Goal: Information Seeking & Learning: Learn about a topic

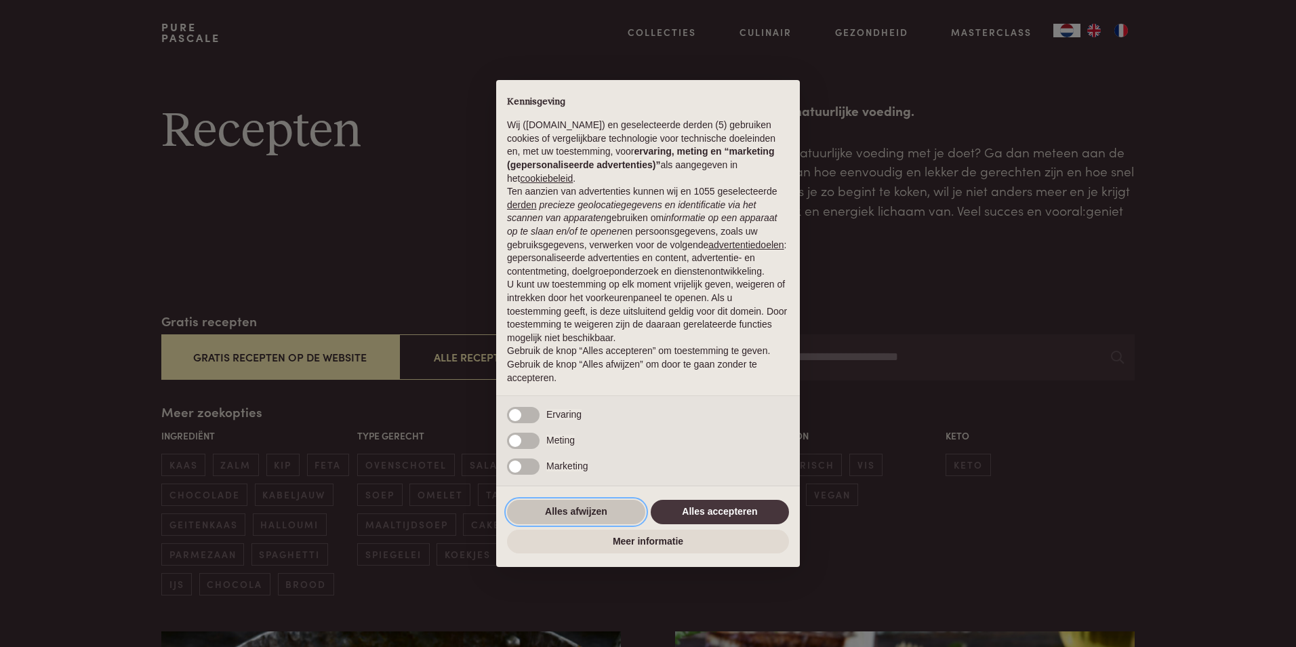
click at [578, 510] on button "Alles afwijzen" at bounding box center [576, 512] width 138 height 24
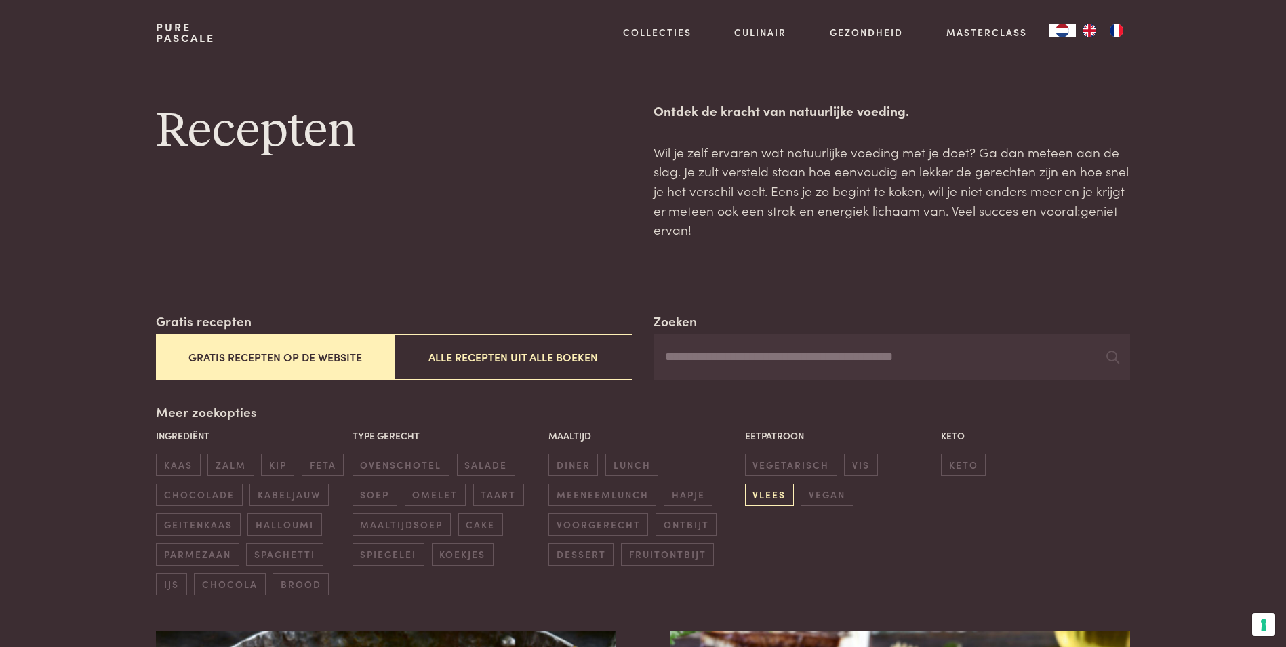
click at [794, 483] on span "vlees" at bounding box center [769, 494] width 49 height 22
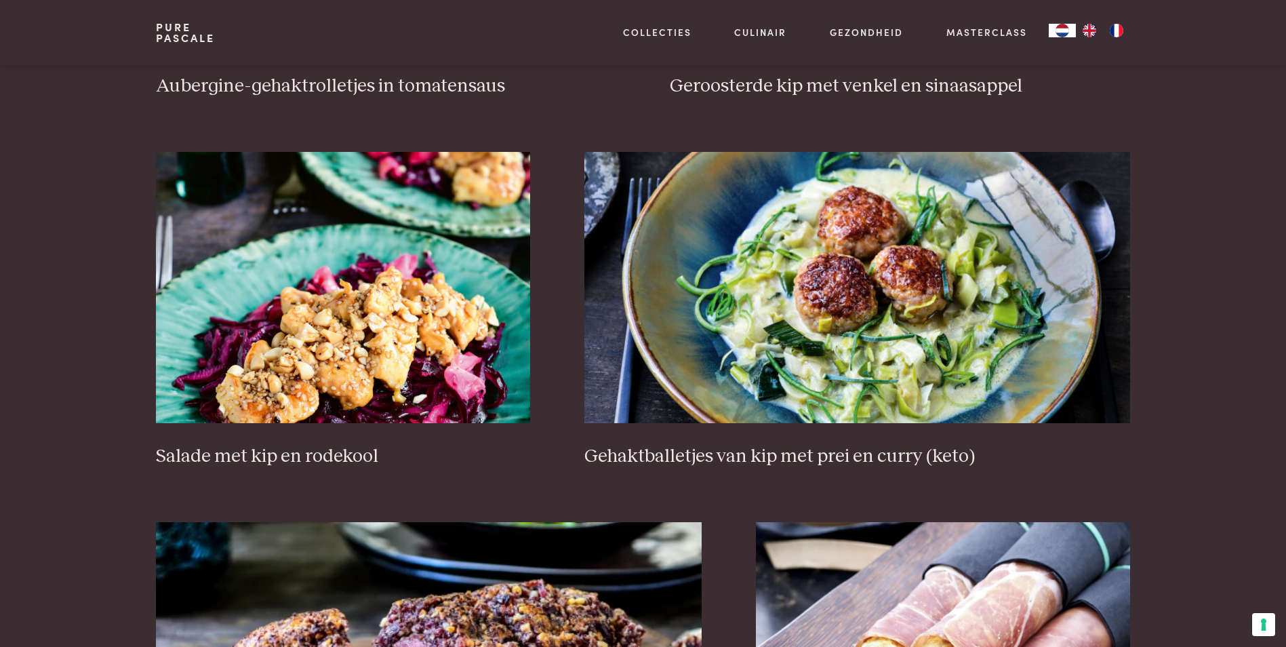
scroll to position [881, 0]
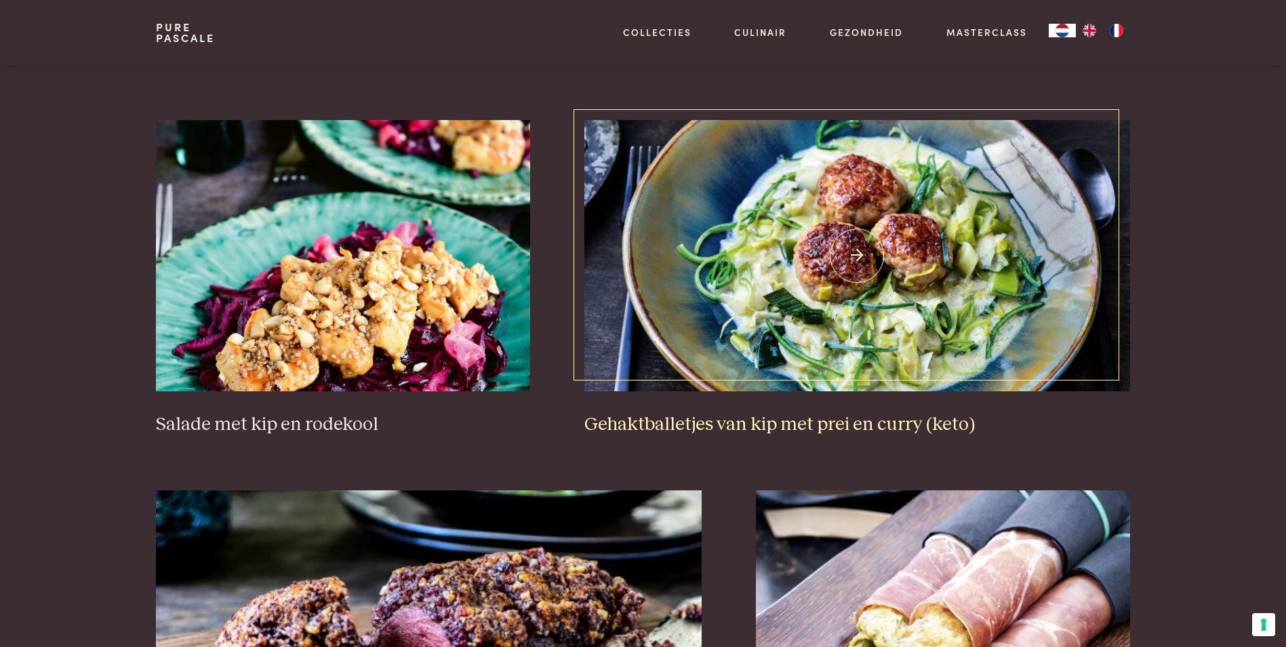
click at [857, 256] on img at bounding box center [857, 255] width 546 height 271
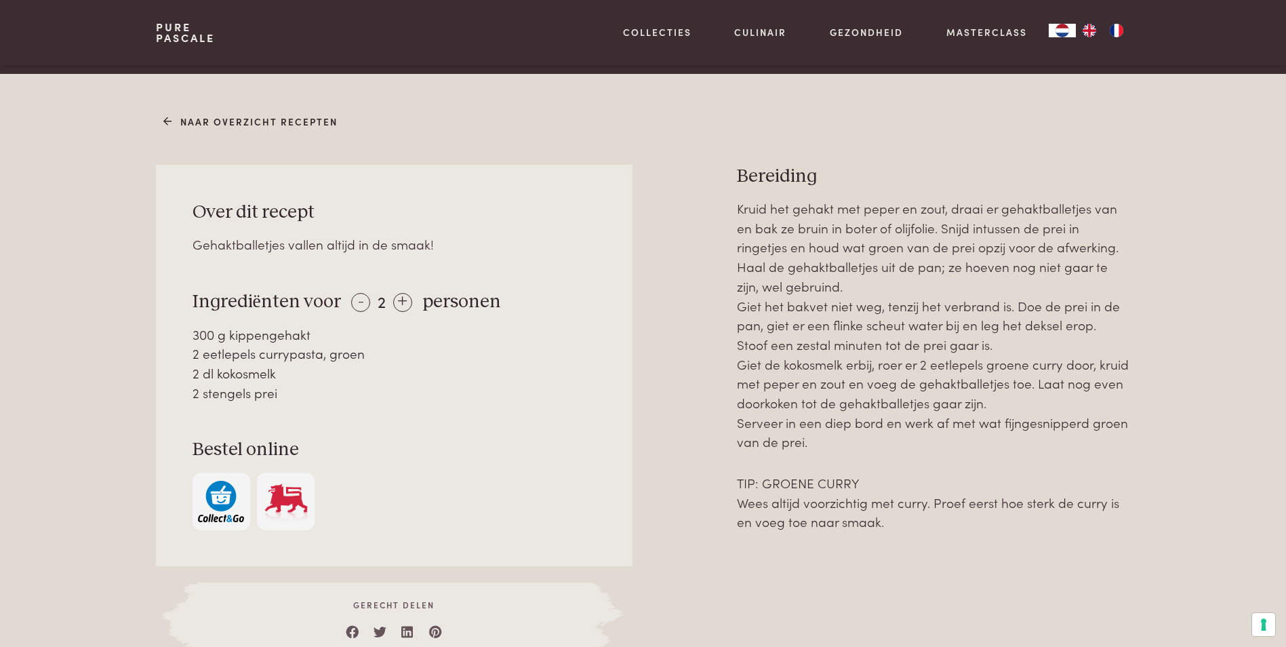
scroll to position [542, 0]
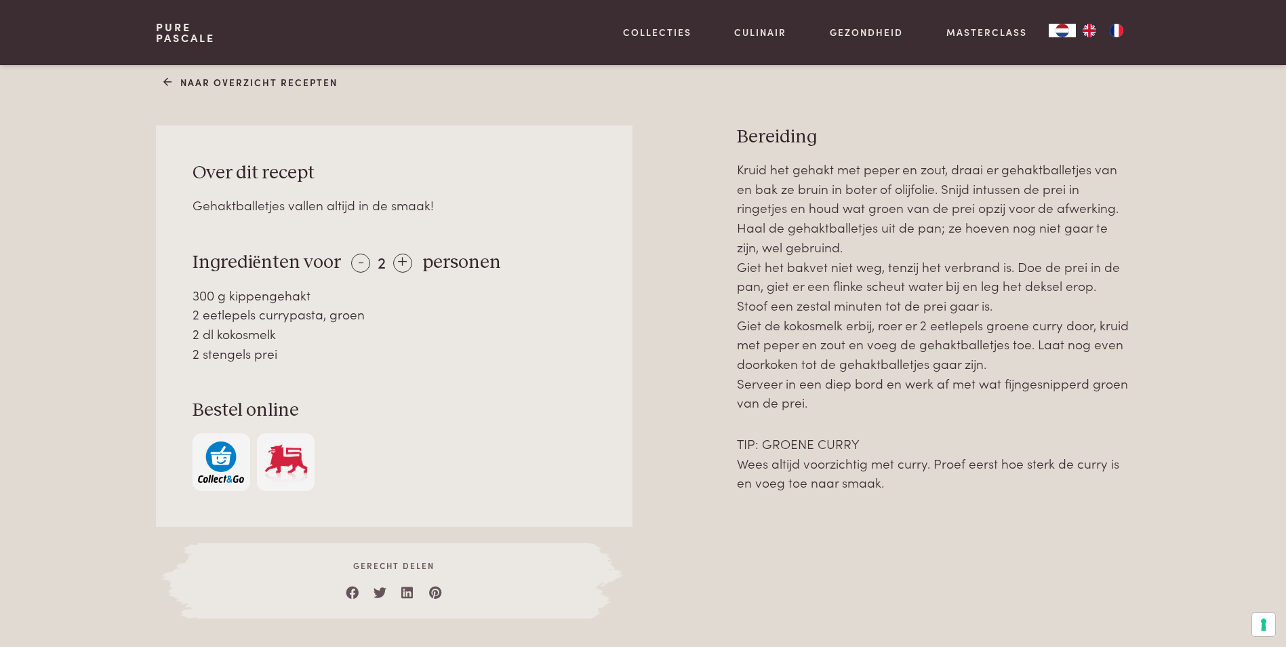
drag, startPoint x: 157, startPoint y: 130, endPoint x: 1186, endPoint y: 496, distance: 1091.8
click at [1186, 496] on div "Naar overzicht recepten Over dit recept Gehaktballetjes vallen altijd in de sma…" at bounding box center [643, 363] width 1286 height 656
copy div "Over dit recept Gehaktballetjes vallen altijd in de smaak! Ingrediënten voor - …"
click at [520, 515] on div "Over dit recept Gehaktballetjes vallen altijd in de smaak! Ingrediënten voor - …" at bounding box center [394, 325] width 476 height 401
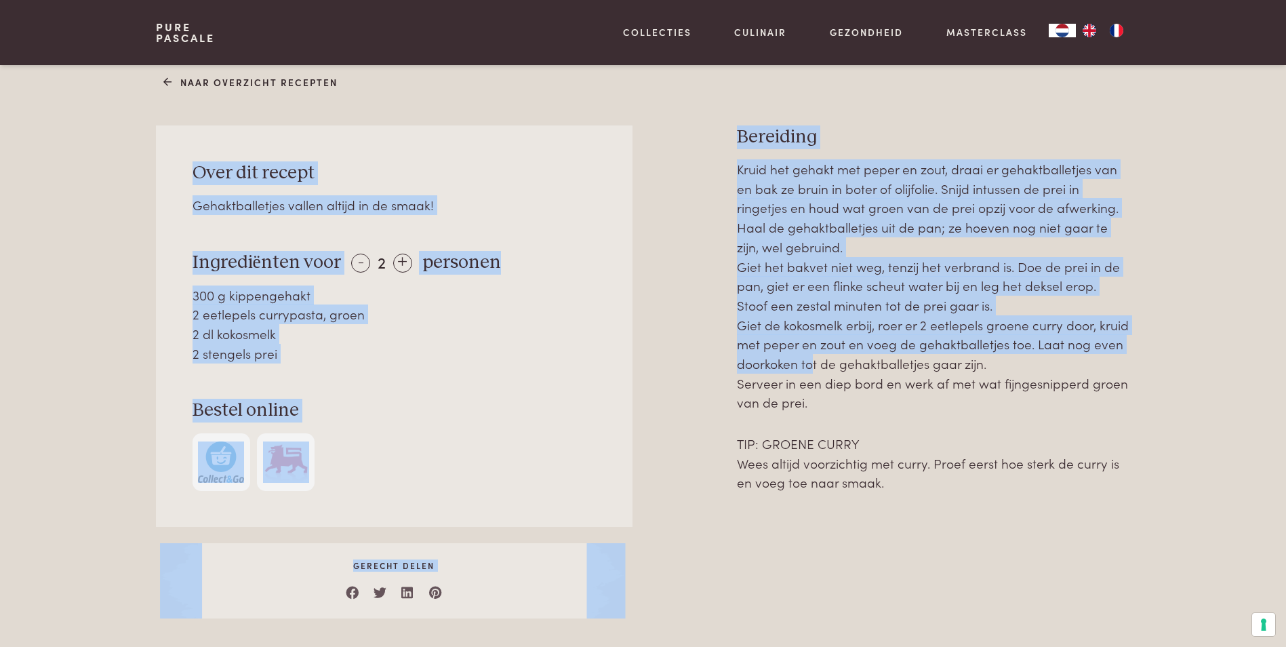
drag, startPoint x: 193, startPoint y: 176, endPoint x: 763, endPoint y: 365, distance: 600.1
click at [763, 365] on div "Over dit recept Gehaktballetjes vallen altijd in de smaak! Ingrediënten voor - …" at bounding box center [643, 371] width 974 height 493
click at [89, 181] on div "Naar overzicht recepten Over dit recept Gehaktballetjes vallen altijd in de sma…" at bounding box center [643, 363] width 1286 height 656
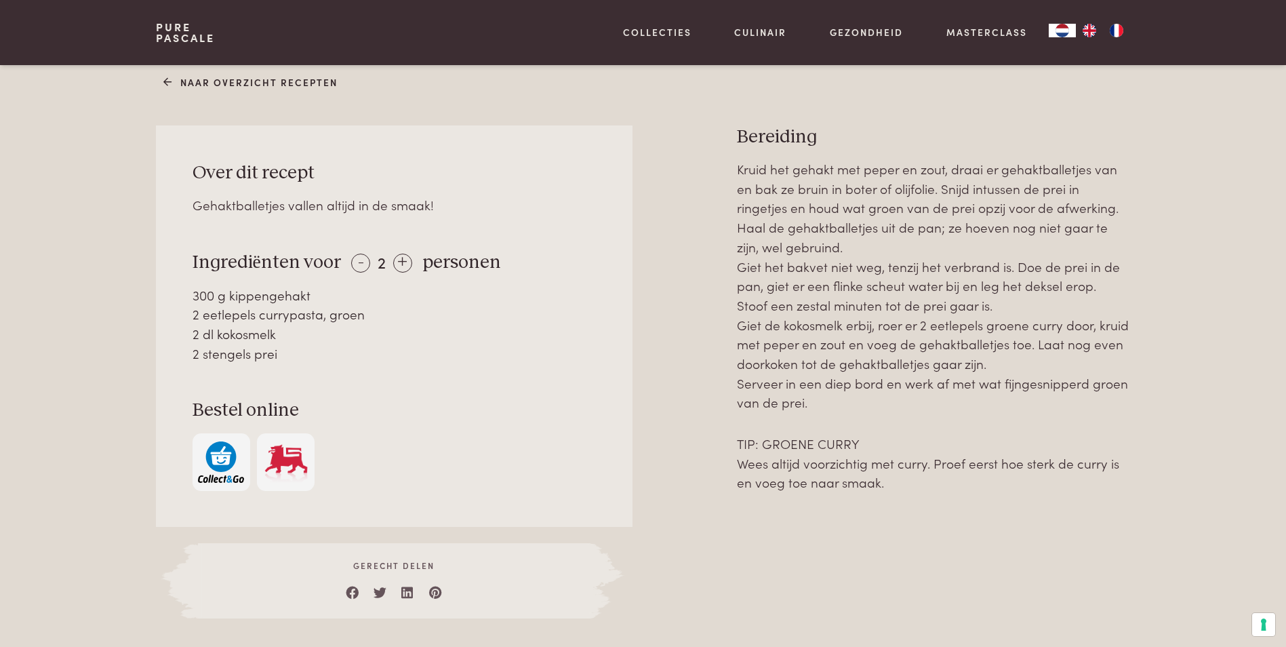
drag, startPoint x: 196, startPoint y: 171, endPoint x: 1104, endPoint y: 483, distance: 960.8
click at [1104, 483] on div "Over dit recept Gehaktballetjes vallen altijd in de smaak! Ingrediënten voor - …" at bounding box center [643, 371] width 974 height 493
copy div "Over dit recept Gehaktballetjes vallen altijd in de smaak! Ingrediënten voor - …"
